Goal: Information Seeking & Learning: Learn about a topic

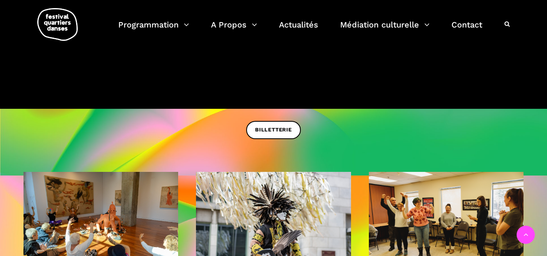
scroll to position [81, 0]
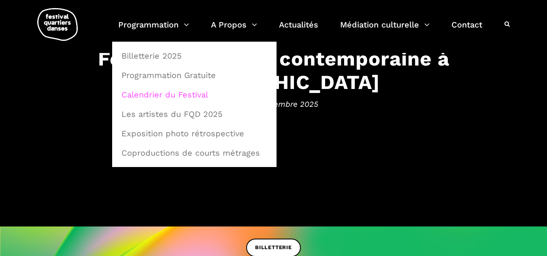
click at [149, 94] on link "Calendrier du Festival" at bounding box center [195, 94] width 156 height 19
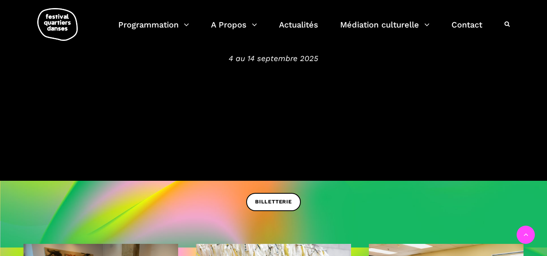
scroll to position [0, 0]
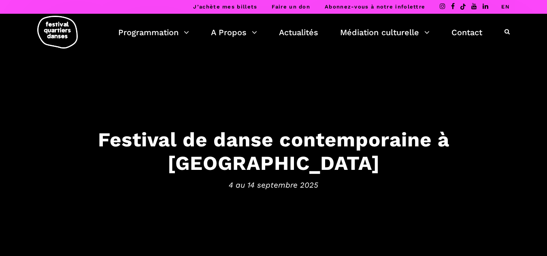
click at [508, 32] on icon at bounding box center [507, 32] width 5 height 6
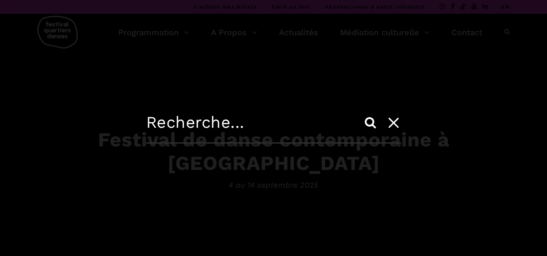
click at [248, 123] on input "text" at bounding box center [273, 128] width 255 height 31
type input "20 minutes"
click at [361, 113] on input "Search" at bounding box center [370, 122] width 19 height 19
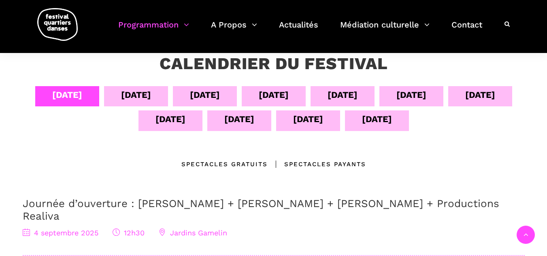
scroll to position [162, 0]
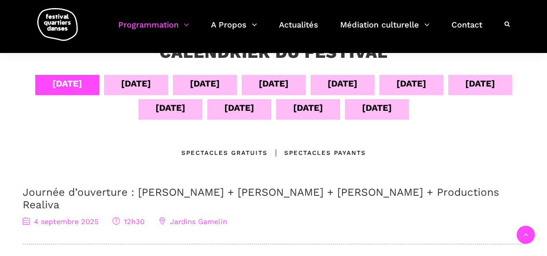
click at [248, 149] on div "Spectacles gratuits" at bounding box center [224, 153] width 86 height 10
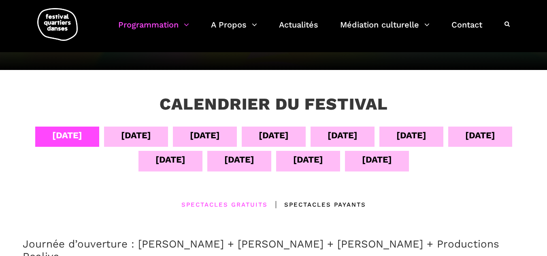
scroll to position [41, 0]
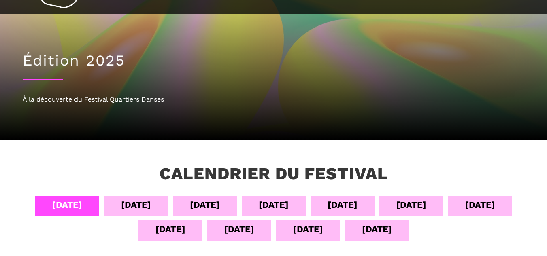
click at [208, 203] on div "06 sept" at bounding box center [205, 205] width 30 height 14
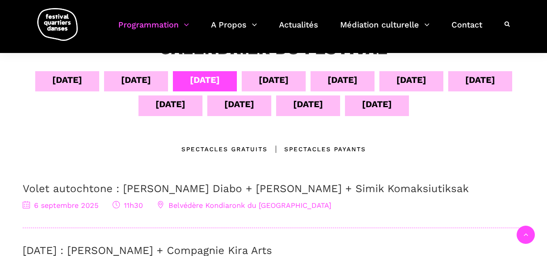
scroll to position [162, 0]
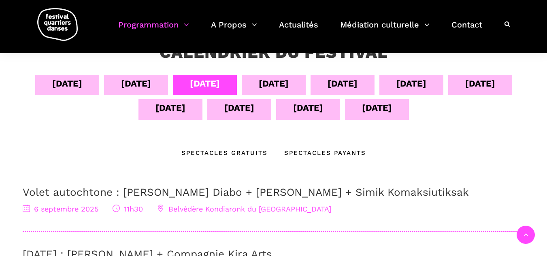
click at [285, 82] on div "07 sept" at bounding box center [274, 84] width 30 height 14
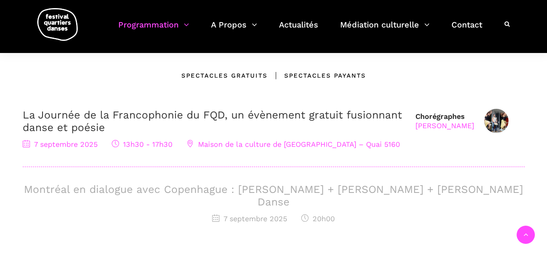
scroll to position [243, 0]
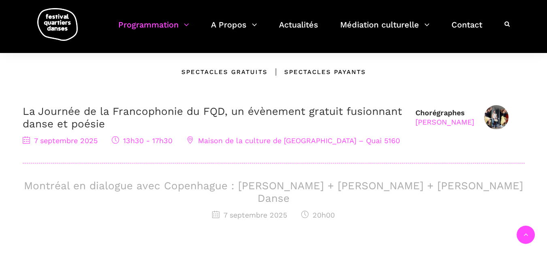
click at [236, 187] on h3 "Montréal en dialogue avec Copenhague : Charles-Alexis Desgagnés + Lene Boel + S…" at bounding box center [274, 192] width 502 height 25
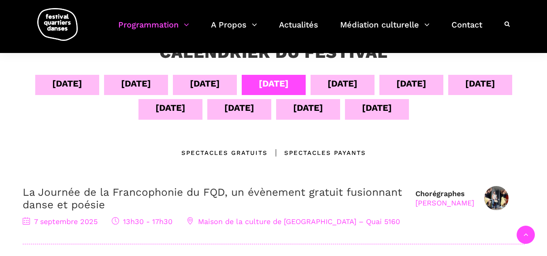
drag, startPoint x: 337, startPoint y: 83, endPoint x: 337, endPoint y: 101, distance: 17.8
click at [339, 84] on div "08 sept" at bounding box center [343, 84] width 30 height 14
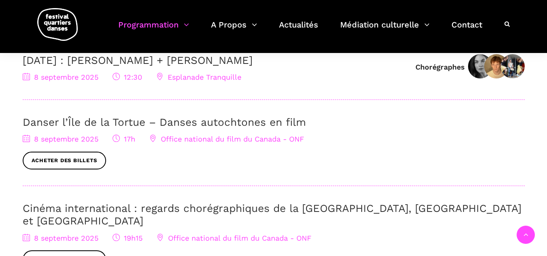
scroll to position [365, 0]
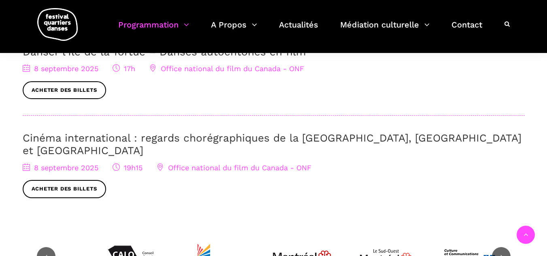
click at [330, 136] on link "Cinéma international : regards chorégraphiques de la Pologne, Brighton et Montr…" at bounding box center [272, 144] width 499 height 25
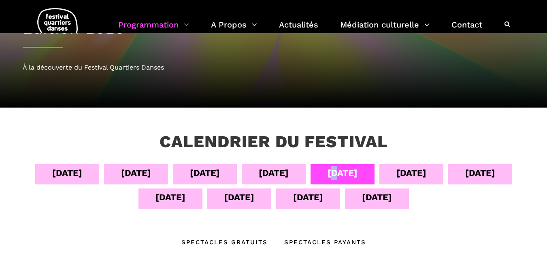
scroll to position [122, 0]
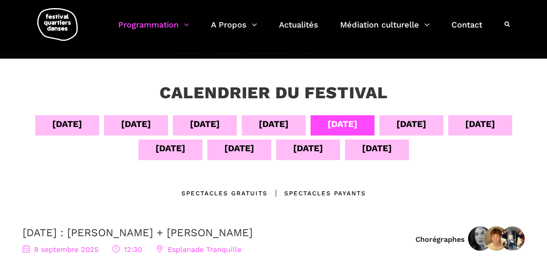
click at [417, 126] on div "09 sept" at bounding box center [412, 124] width 30 height 14
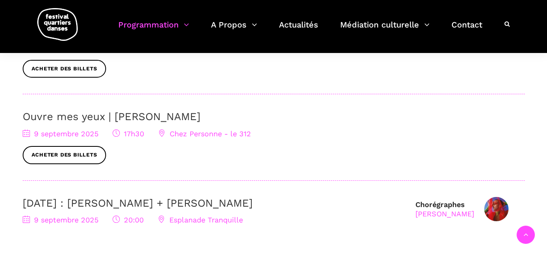
scroll to position [365, 0]
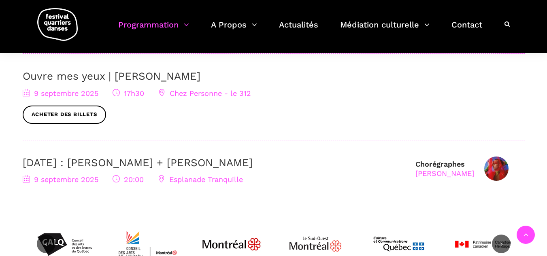
click at [151, 168] on link "9 septembre : Nicholas Bellefleur + Linus Jansner" at bounding box center [138, 163] width 230 height 12
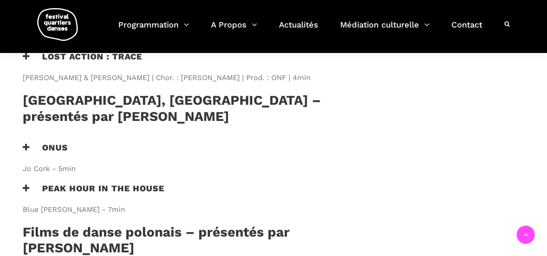
scroll to position [567, 0]
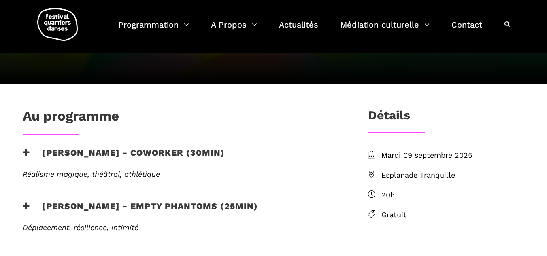
scroll to position [203, 0]
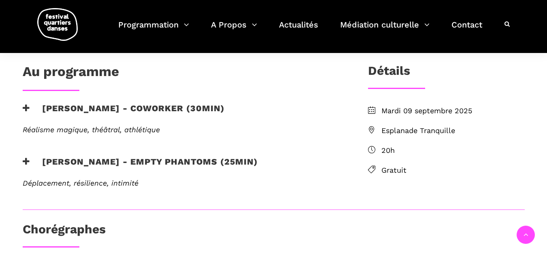
click at [372, 132] on icon at bounding box center [371, 129] width 7 height 7
click at [373, 129] on icon at bounding box center [371, 129] width 7 height 7
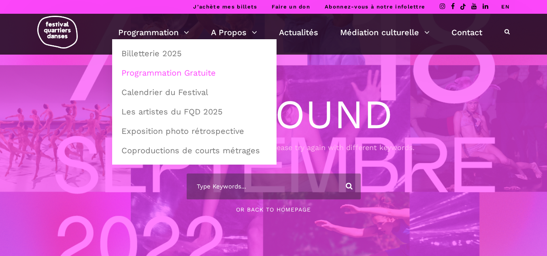
click at [140, 71] on link "Programmation Gratuite" at bounding box center [195, 73] width 156 height 19
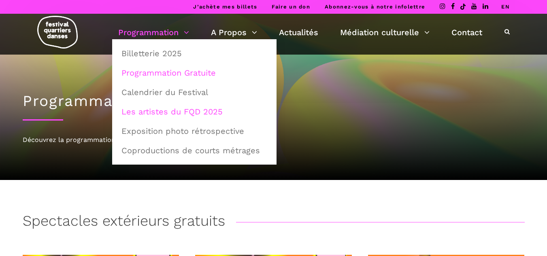
click at [157, 110] on link "Les artistes du FQD 2025" at bounding box center [195, 111] width 156 height 19
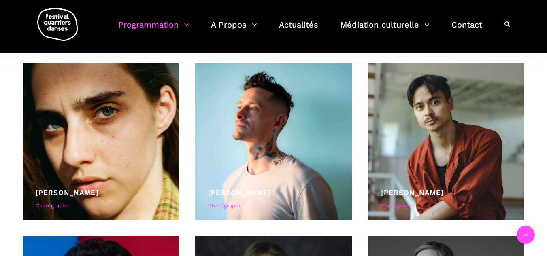
scroll to position [527, 0]
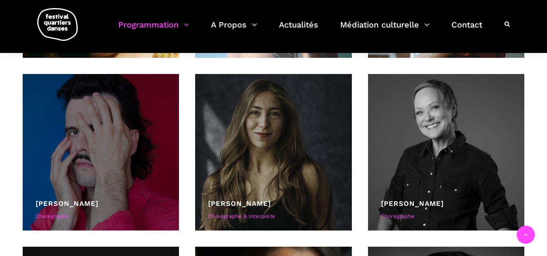
click at [133, 145] on div at bounding box center [101, 152] width 157 height 157
click at [80, 203] on link "[PERSON_NAME]" at bounding box center [67, 204] width 63 height 8
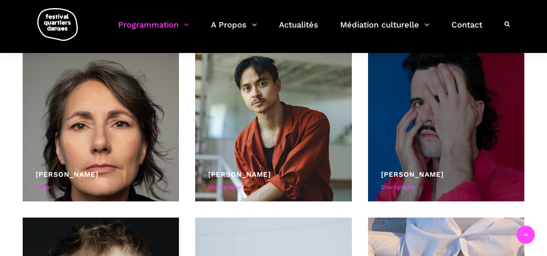
scroll to position [2350, 0]
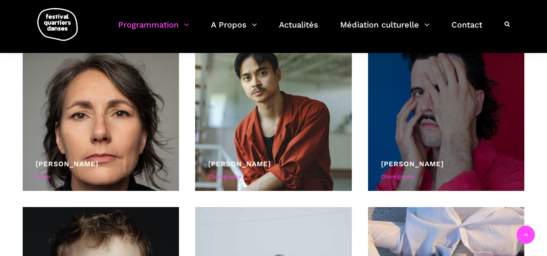
click at [432, 159] on div "Charles-Alexis Desgagnés" at bounding box center [446, 164] width 131 height 11
click at [397, 170] on div "Charles-Alexis Desgagnés Chorégraphe" at bounding box center [446, 172] width 131 height 26
click at [418, 158] on div at bounding box center [446, 112] width 157 height 157
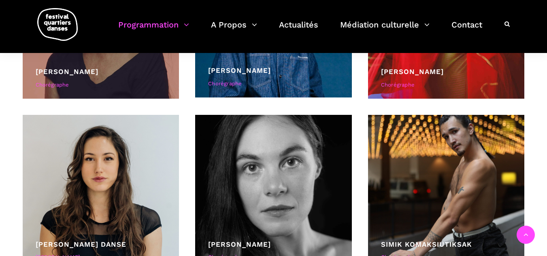
scroll to position [1499, 0]
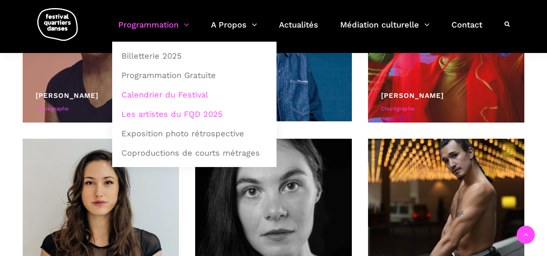
click at [152, 92] on link "Calendrier du Festival" at bounding box center [195, 94] width 156 height 19
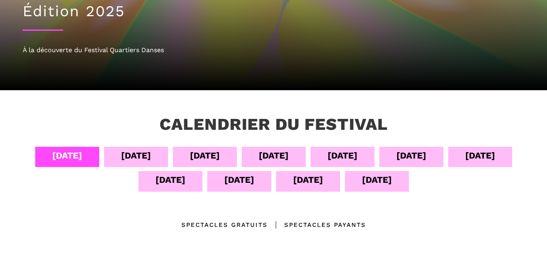
scroll to position [122, 0]
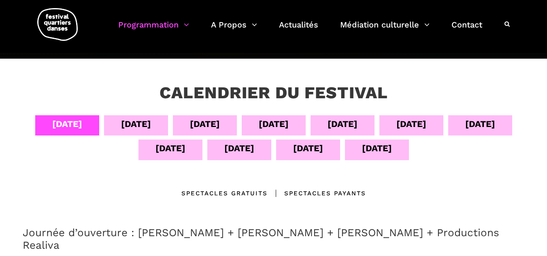
click at [360, 154] on div "14 sept" at bounding box center [377, 150] width 64 height 20
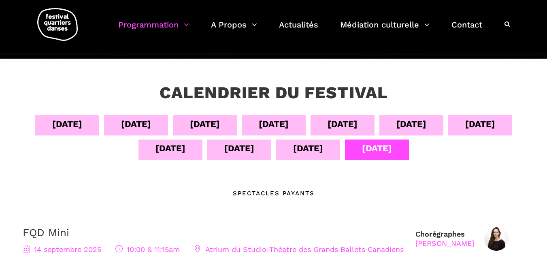
click at [307, 154] on div "13 sept" at bounding box center [308, 148] width 30 height 14
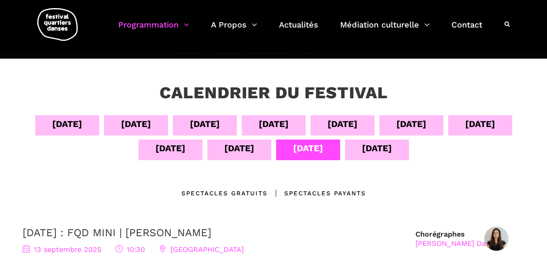
click at [246, 153] on div "12 sept" at bounding box center [239, 148] width 30 height 14
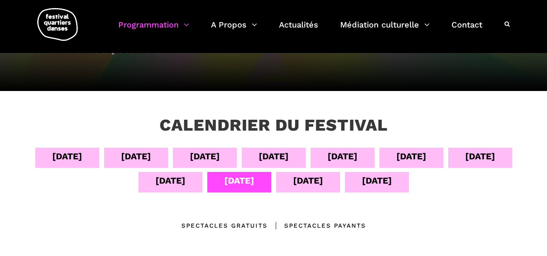
scroll to position [81, 0]
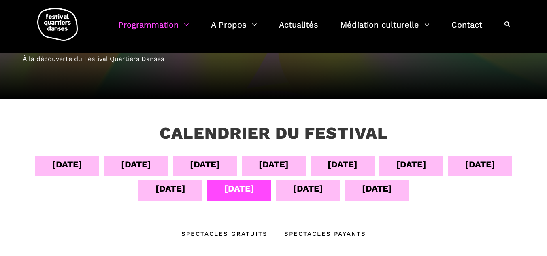
click at [172, 190] on div "11 sept" at bounding box center [171, 189] width 30 height 14
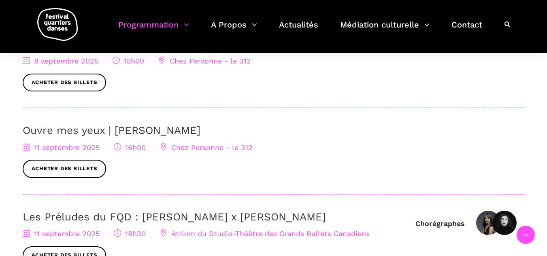
scroll to position [162, 0]
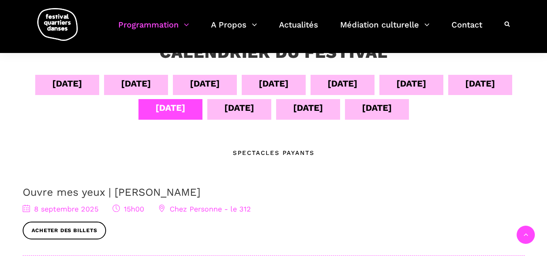
click at [479, 84] on div "10 sept" at bounding box center [480, 84] width 30 height 14
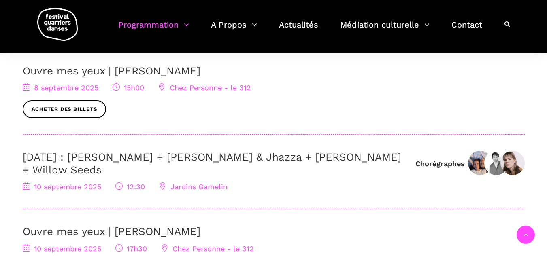
scroll to position [81, 0]
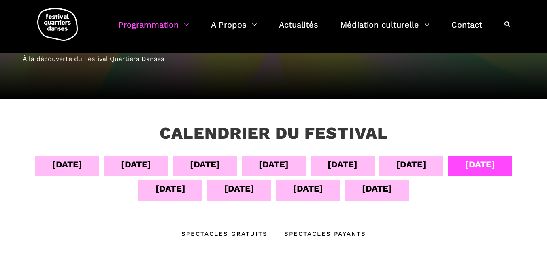
click at [423, 164] on div "09 sept" at bounding box center [412, 165] width 30 height 14
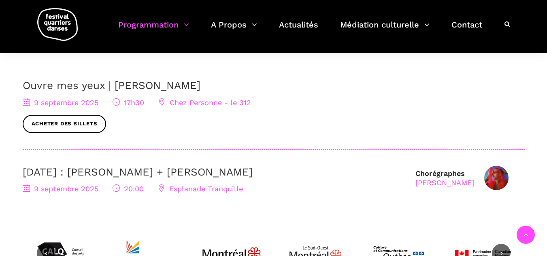
scroll to position [365, 0]
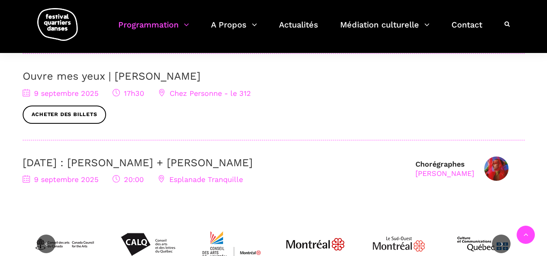
click at [137, 161] on link "9 septembre : Nicholas Bellefleur + Linus Jansner" at bounding box center [138, 163] width 230 height 12
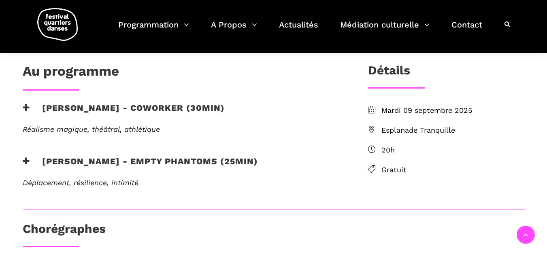
scroll to position [162, 0]
